Goal: Information Seeking & Learning: Learn about a topic

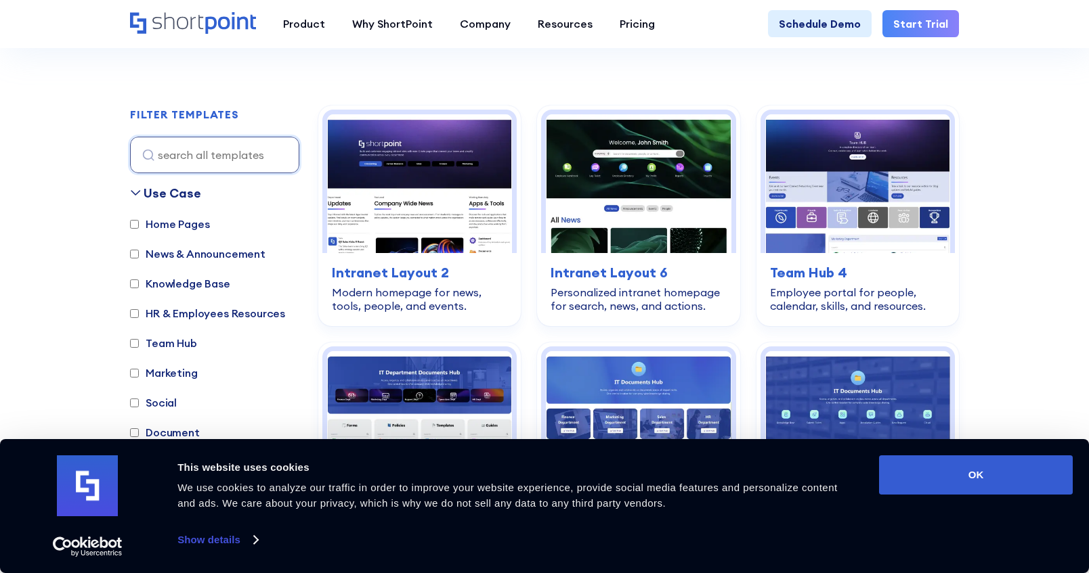
scroll to position [351, 0]
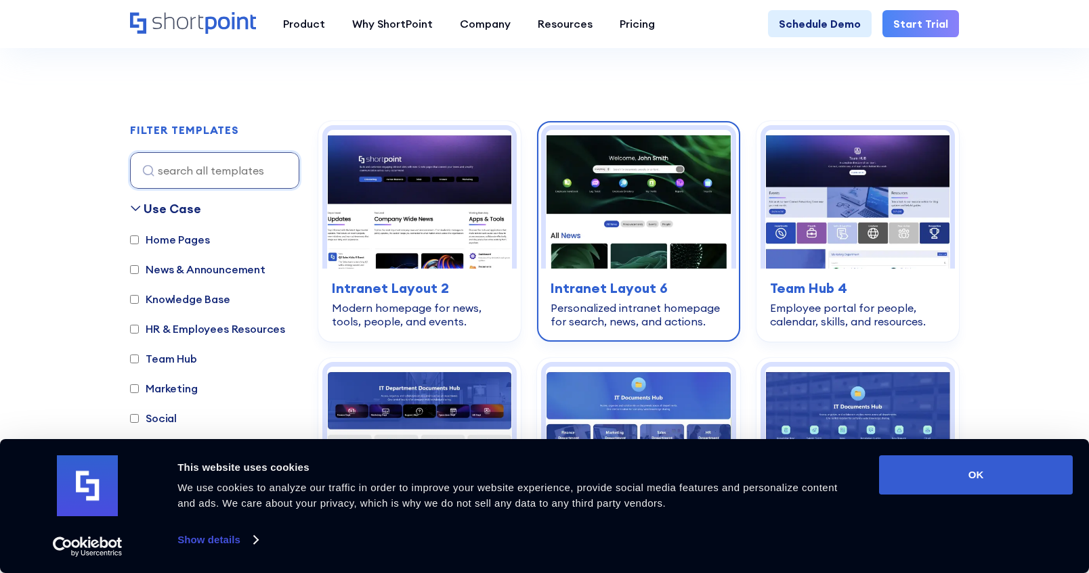
click at [635, 195] on img at bounding box center [638, 199] width 185 height 139
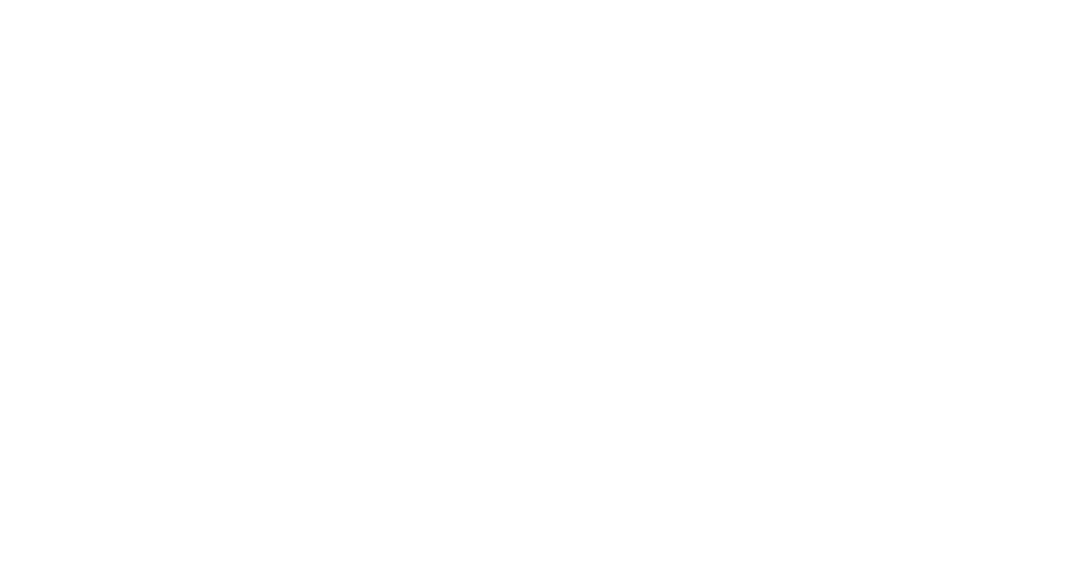
scroll to position [351, 0]
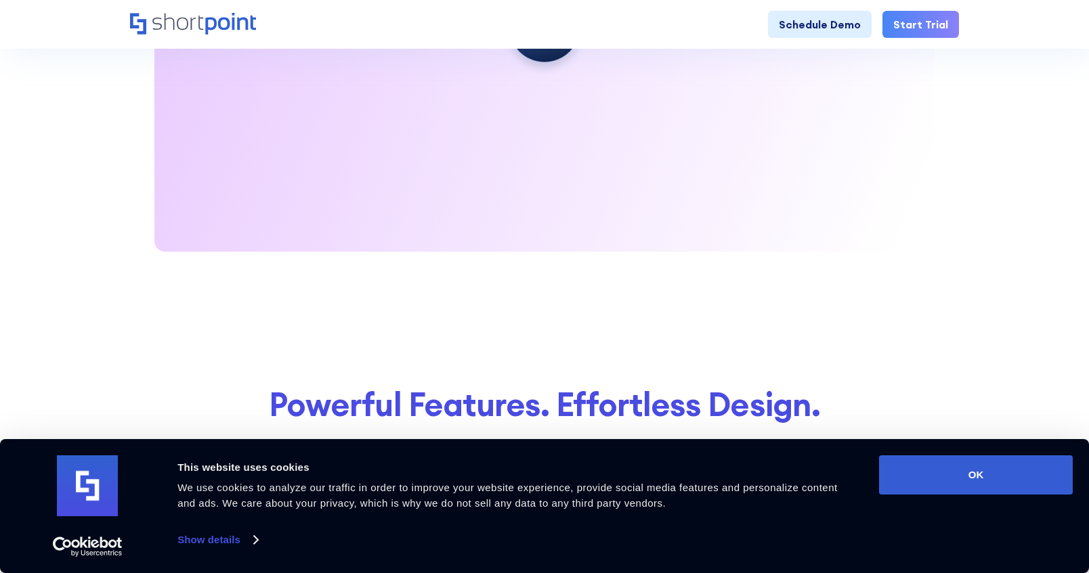
scroll to position [2642, 0]
